Goal: Information Seeking & Learning: Learn about a topic

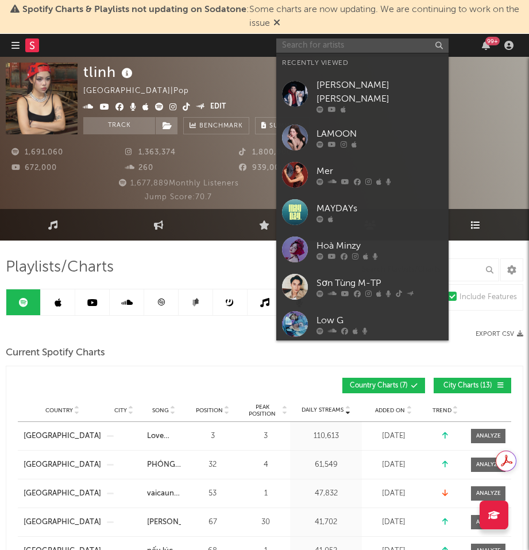
click at [319, 51] on input "text" at bounding box center [362, 45] width 172 height 14
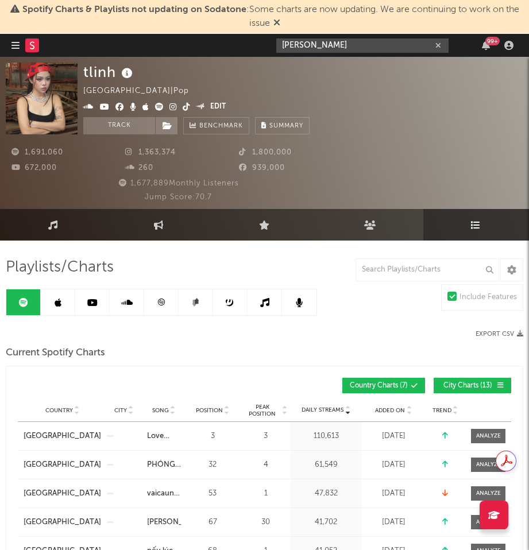
drag, startPoint x: 328, startPoint y: 46, endPoint x: 144, endPoint y: 41, distance: 183.7
click at [143, 41] on nav "Dashboard Discovery Assistant Charts Leads [PERSON_NAME] 99 +" at bounding box center [264, 45] width 529 height 23
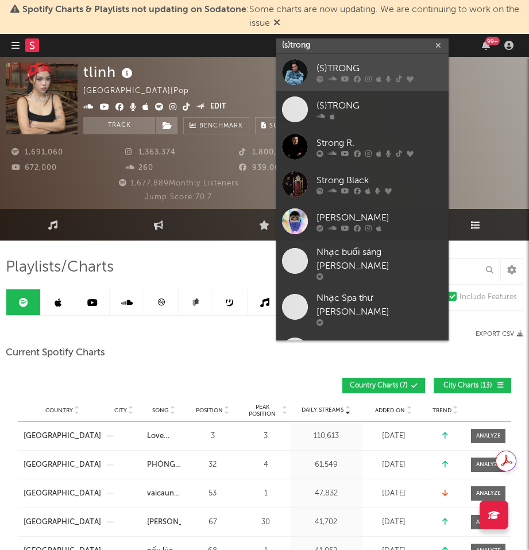
type input "(s)trong"
click at [293, 70] on div at bounding box center [295, 72] width 26 height 26
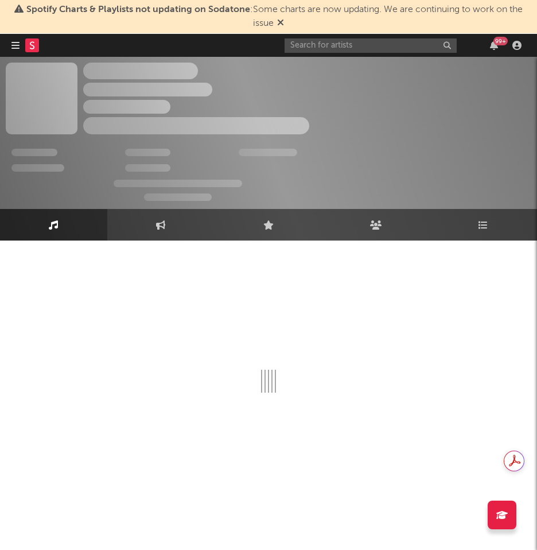
select select "6m"
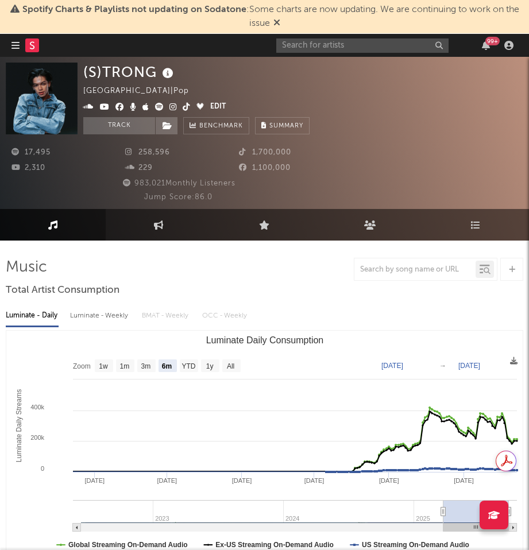
click at [488, 223] on link "Playlists/Charts" at bounding box center [476, 225] width 106 height 32
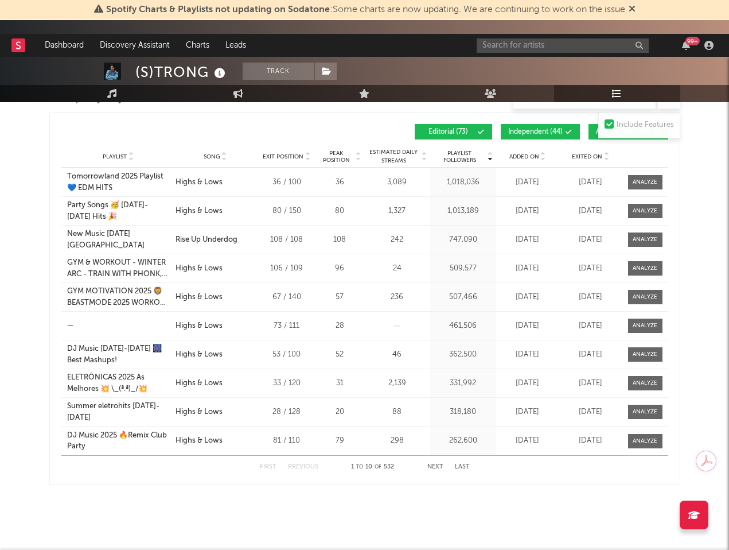
scroll to position [1900, 0]
